Goal: Information Seeking & Learning: Learn about a topic

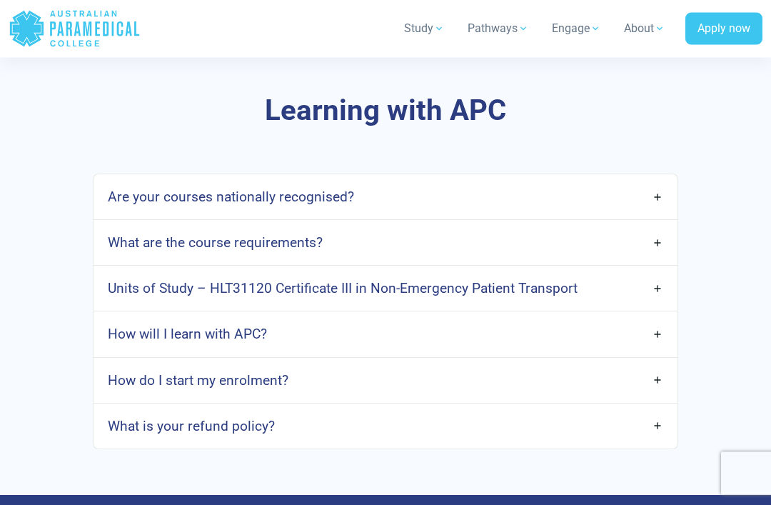
scroll to position [3707, 0]
click at [652, 195] on link "Are your courses nationally recognised?" at bounding box center [385, 197] width 584 height 34
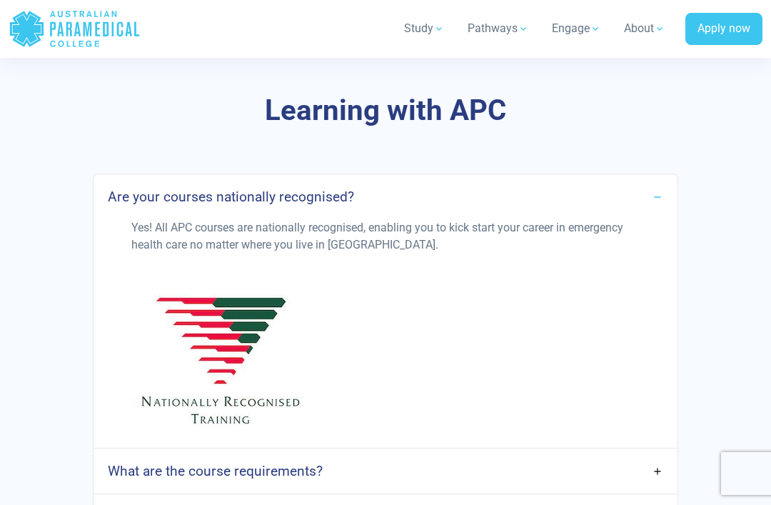
click at [652, 191] on link "Are your courses nationally recognised?" at bounding box center [385, 197] width 584 height 34
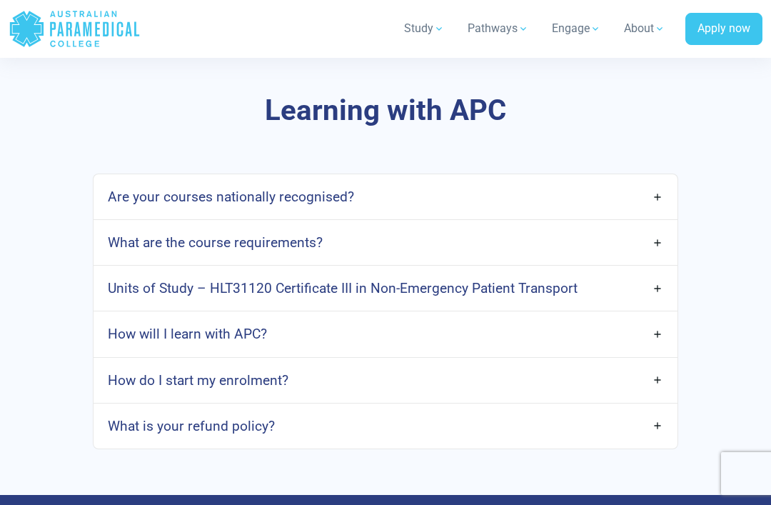
click at [165, 240] on h4 "What are the course requirements?" at bounding box center [215, 242] width 215 height 16
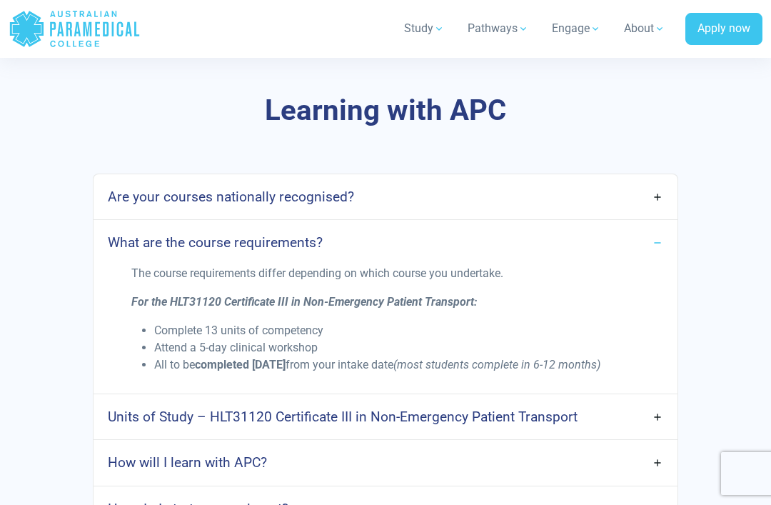
click at [657, 237] on link "What are the course requirements?" at bounding box center [385, 243] width 584 height 34
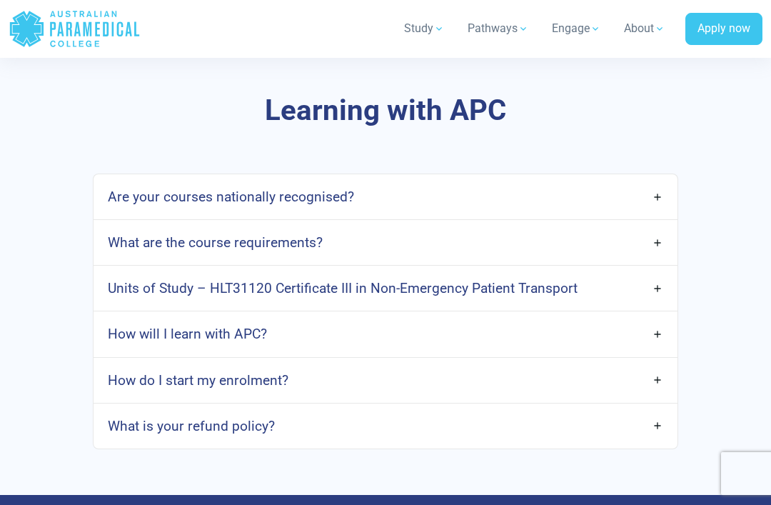
click at [662, 338] on link "How will I learn with APC?" at bounding box center [385, 334] width 584 height 34
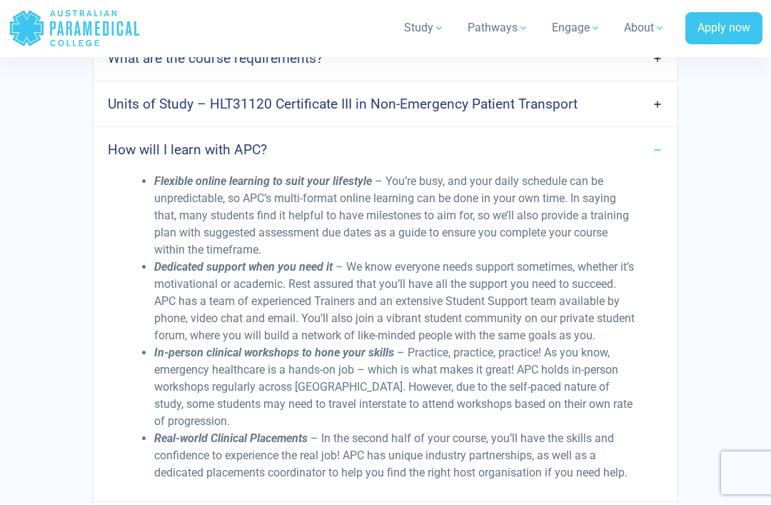
scroll to position [3891, 0]
click at [644, 143] on link "How will I learn with APC?" at bounding box center [385, 150] width 584 height 34
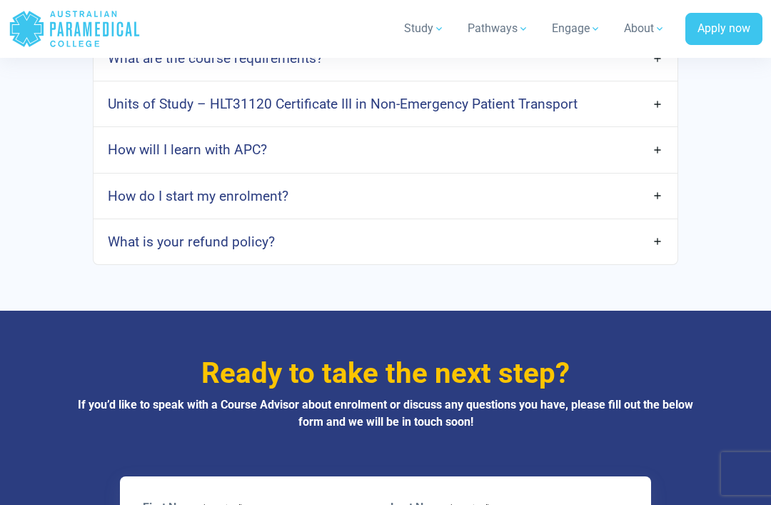
click at [662, 243] on link "What is your refund policy?" at bounding box center [385, 242] width 584 height 34
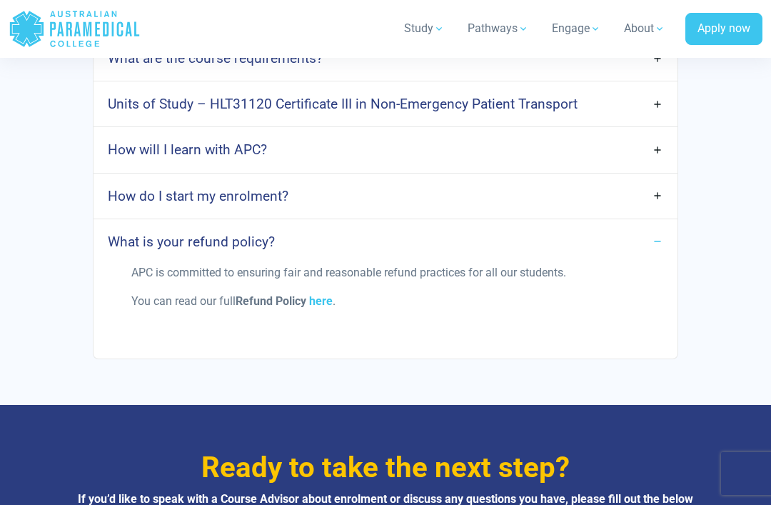
click at [659, 235] on link "What is your refund policy?" at bounding box center [385, 242] width 584 height 34
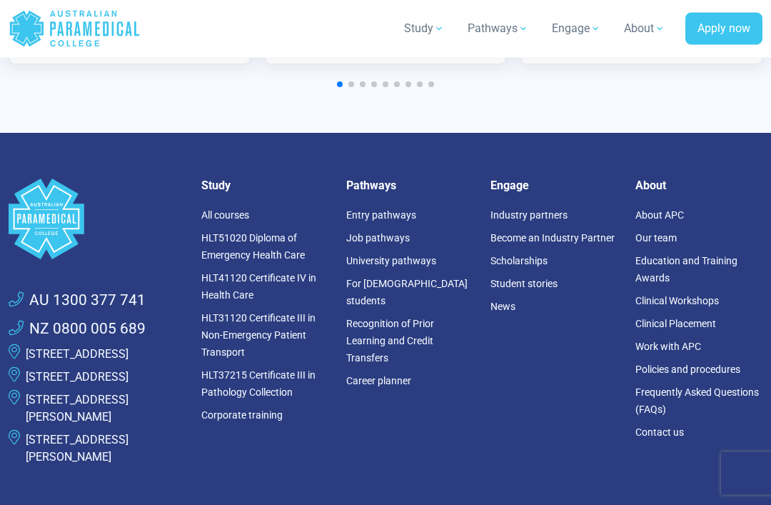
scroll to position [5027, 0]
click at [660, 394] on link "Frequently Asked Questions (FAQs)" at bounding box center [696, 400] width 123 height 29
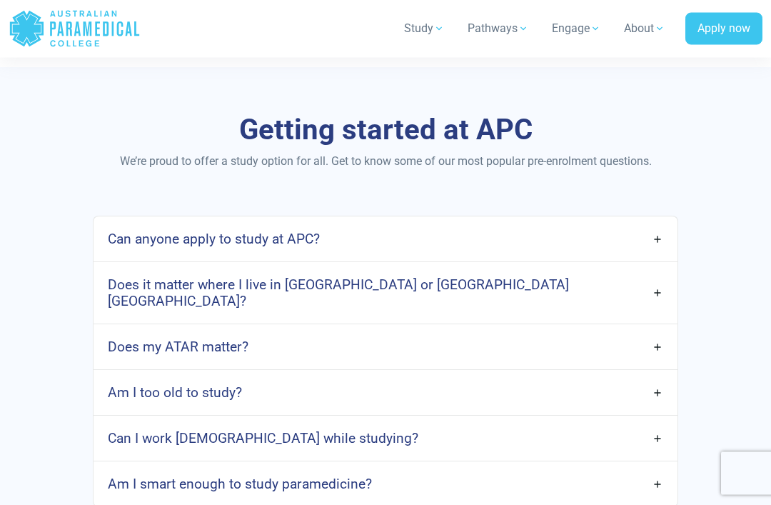
scroll to position [677, 0]
click at [667, 287] on link "Does it matter where I live in Australia or Aotearoa New Zealand?" at bounding box center [385, 293] width 584 height 50
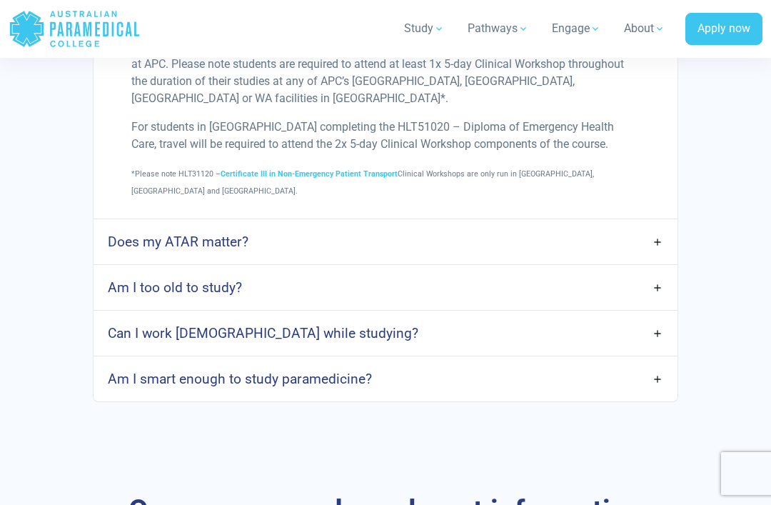
scroll to position [1014, 0]
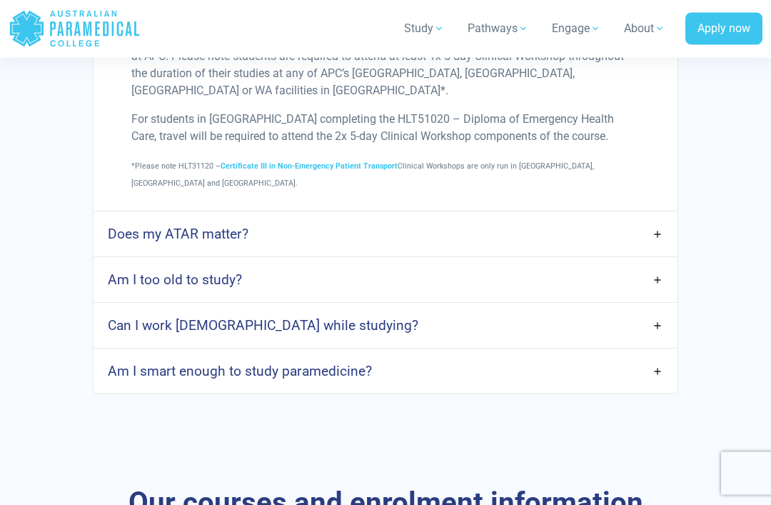
click at [651, 263] on link "Am I too old to study?" at bounding box center [385, 280] width 584 height 34
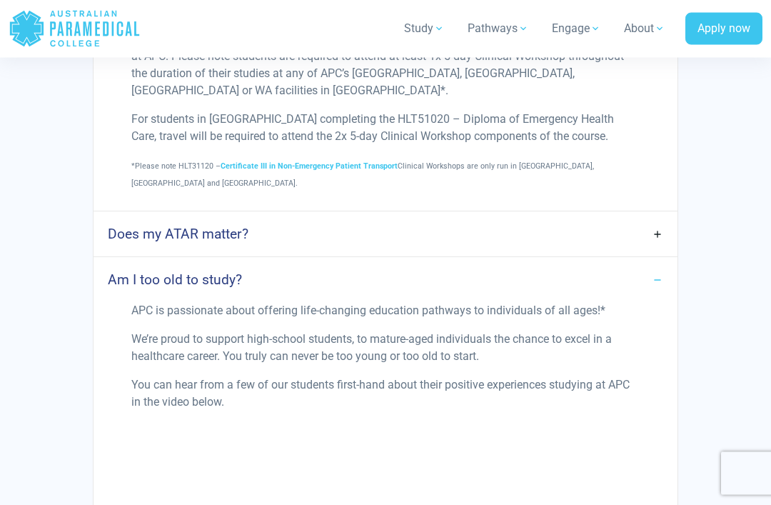
scroll to position [1015, 0]
click at [657, 263] on link "Am I too old to study?" at bounding box center [385, 280] width 584 height 34
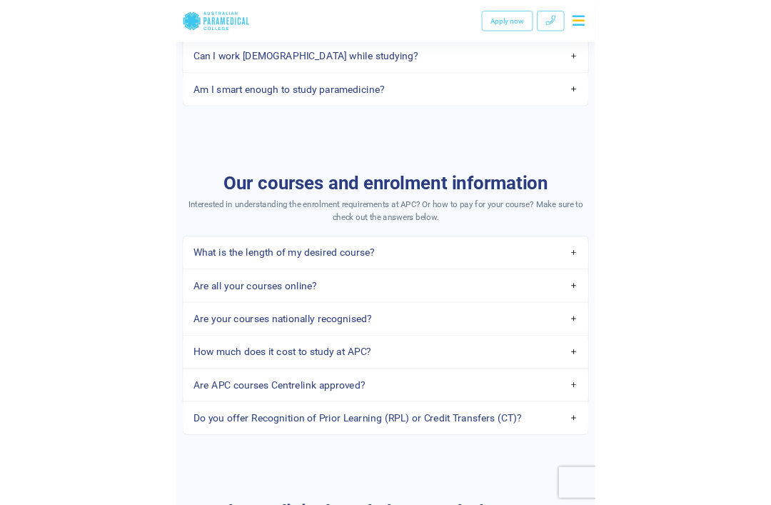
scroll to position [1421, 0]
